Goal: Transaction & Acquisition: Purchase product/service

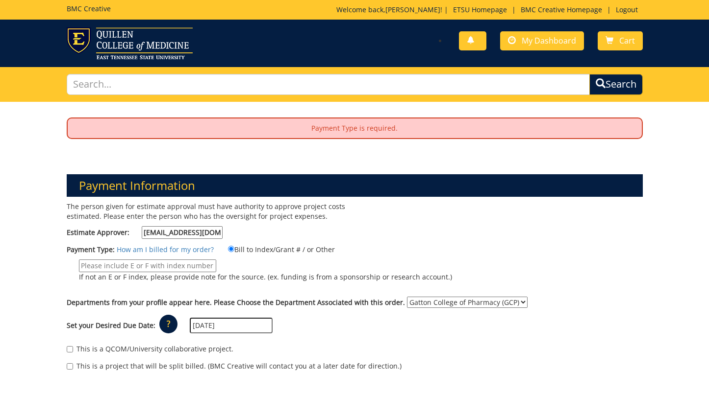
select select "141"
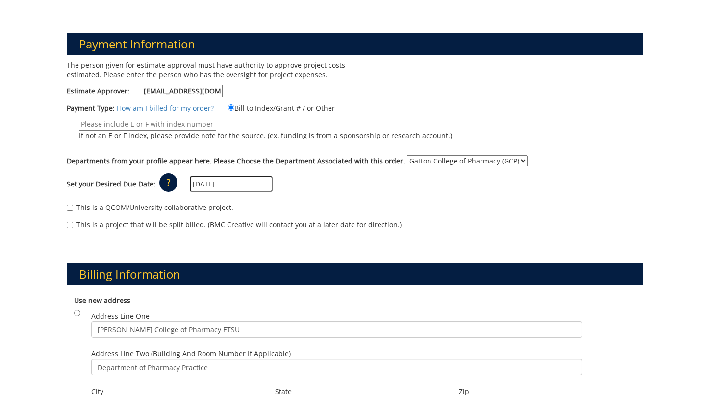
scroll to position [144, 0]
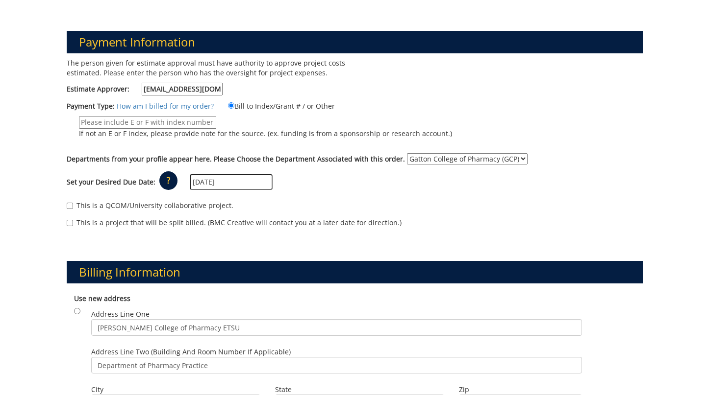
click at [178, 122] on input "If not an E or F index, please provide note for the source. (ex. funding is fro…" at bounding box center [147, 122] width 137 height 13
click at [200, 121] on input "If not an E or F index, please provide note for the source. (ex. funding is fro…" at bounding box center [147, 122] width 137 height 13
paste input "40-71100-100000-100-74120-250-999-999-999"
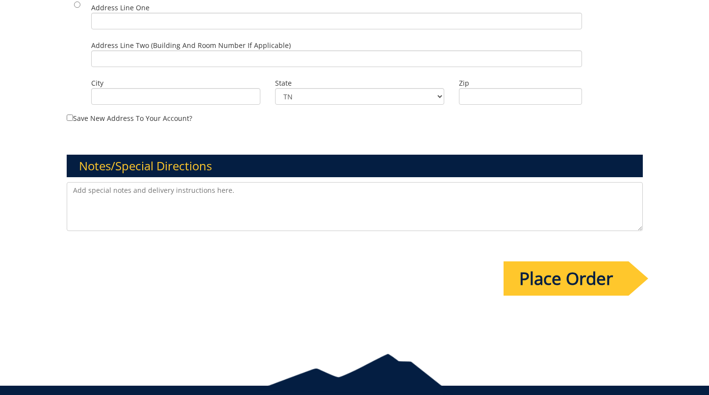
scroll to position [807, 0]
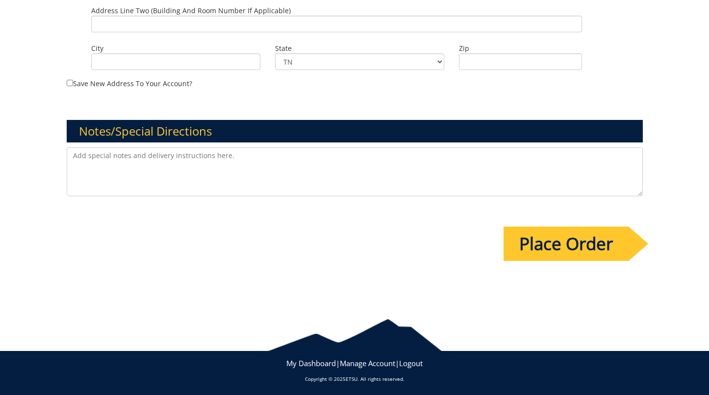
type input "40-71100-100000-100-74120-250-999-999-999"
click at [551, 230] on input "Place Order" at bounding box center [565, 244] width 125 height 34
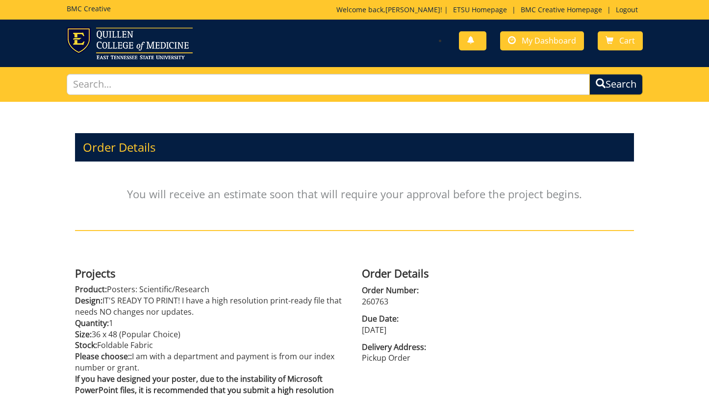
click at [272, 258] on div "Order Details You will receive an estimate soon that will require your approval…" at bounding box center [354, 182] width 573 height 161
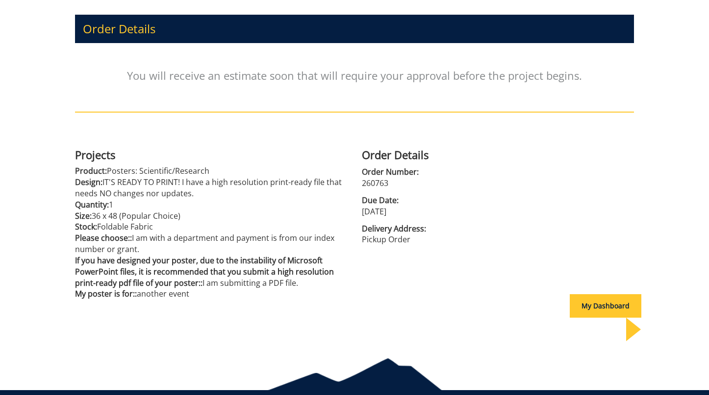
scroll to position [136, 0]
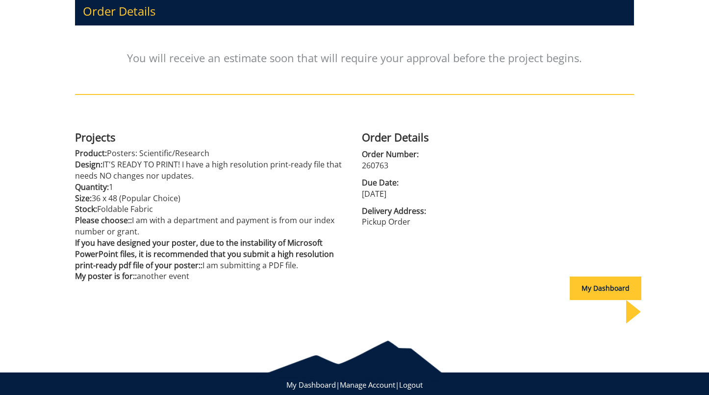
click at [582, 220] on p "Pickup Order" at bounding box center [498, 222] width 272 height 11
